Goal: Task Accomplishment & Management: Manage account settings

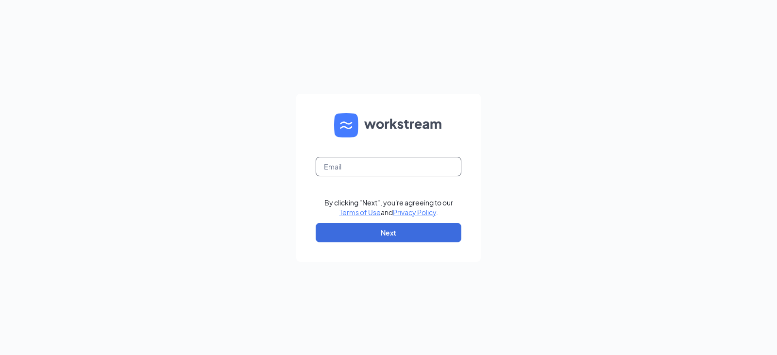
click at [411, 169] on input "text" at bounding box center [389, 166] width 146 height 19
type input "bishop@bushwoodjj.com"
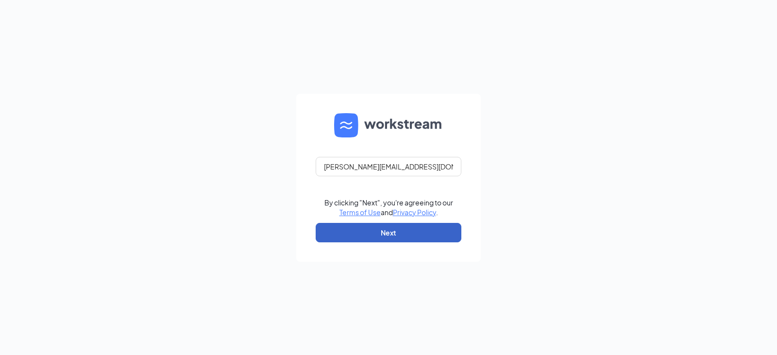
click at [411, 234] on button "Next" at bounding box center [389, 232] width 146 height 19
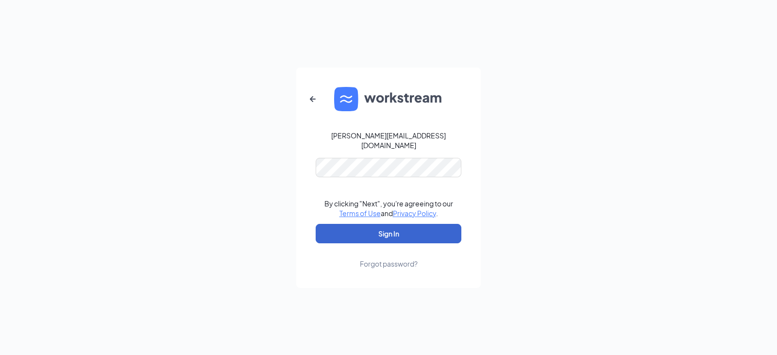
drag, startPoint x: 422, startPoint y: 214, endPoint x: 417, endPoint y: 229, distance: 16.1
click at [421, 217] on form "bishop@bushwoodjj.com By clicking "Next", you're agreeing to our Terms of Use a…" at bounding box center [388, 177] width 184 height 220
click at [416, 231] on button "Sign In" at bounding box center [389, 233] width 146 height 19
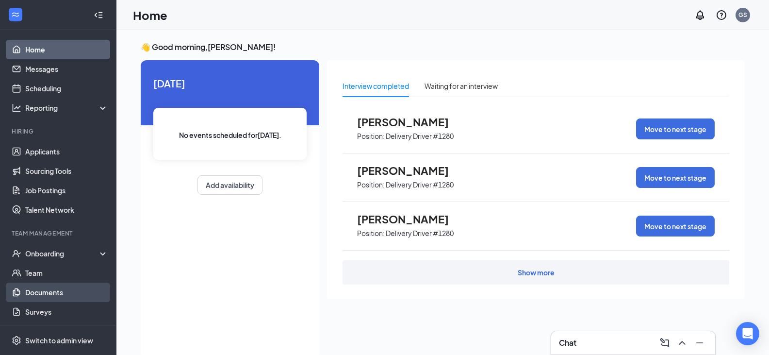
click at [46, 286] on link "Documents" at bounding box center [66, 292] width 83 height 19
